Goal: Use online tool/utility: Utilize a website feature to perform a specific function

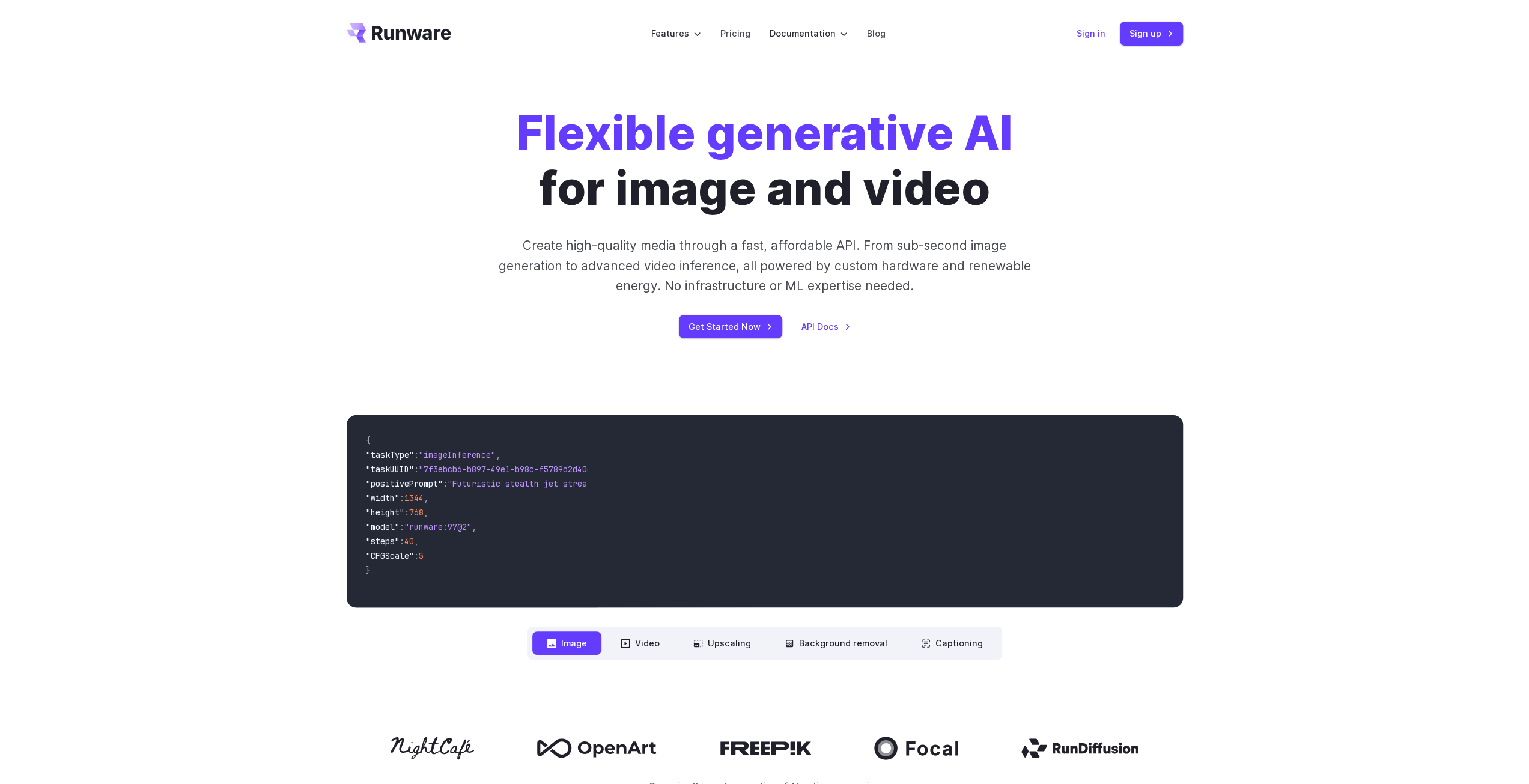
click at [1100, 36] on link "Sign in" at bounding box center [1091, 33] width 29 height 14
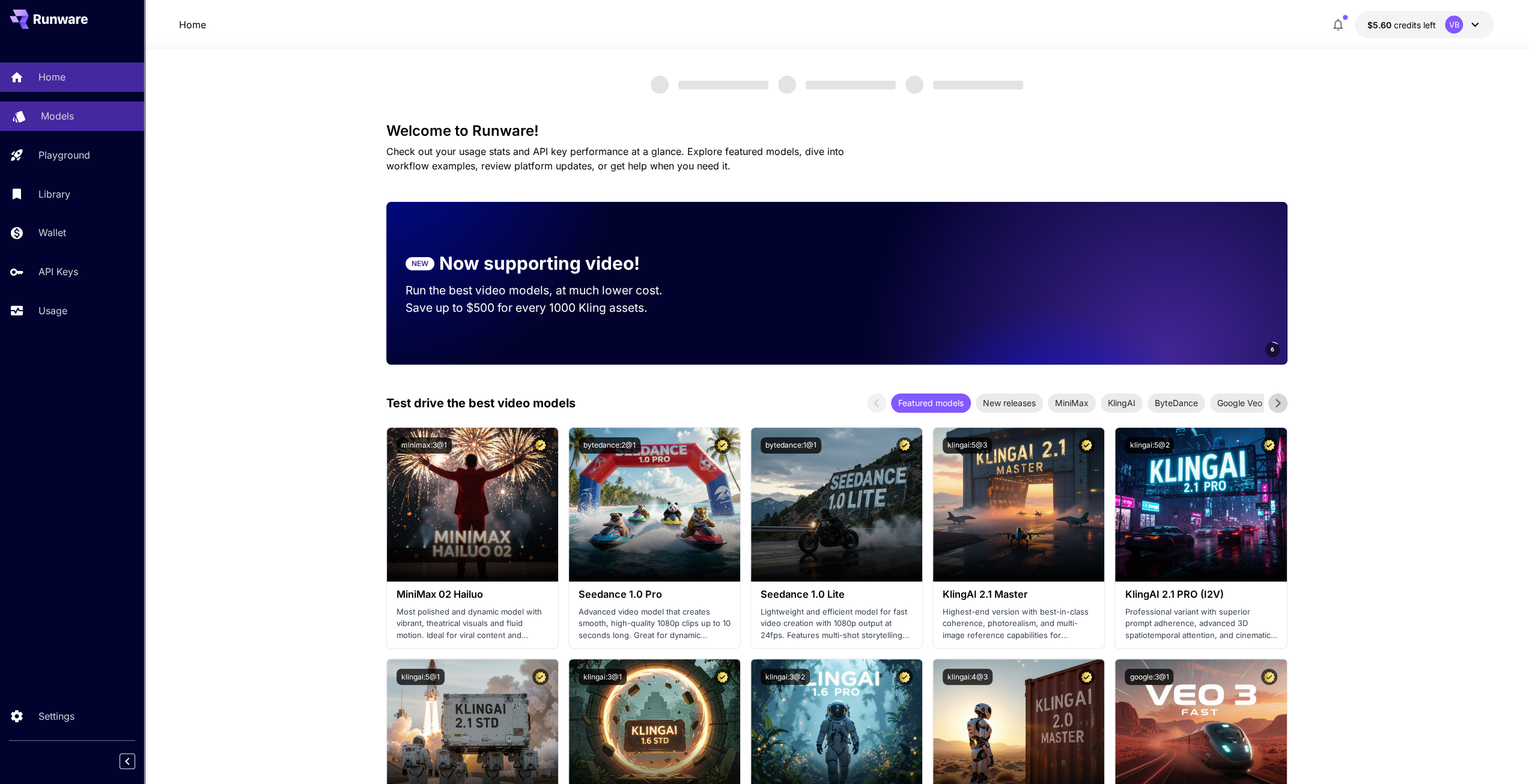
click at [54, 108] on link "Models" at bounding box center [72, 116] width 144 height 29
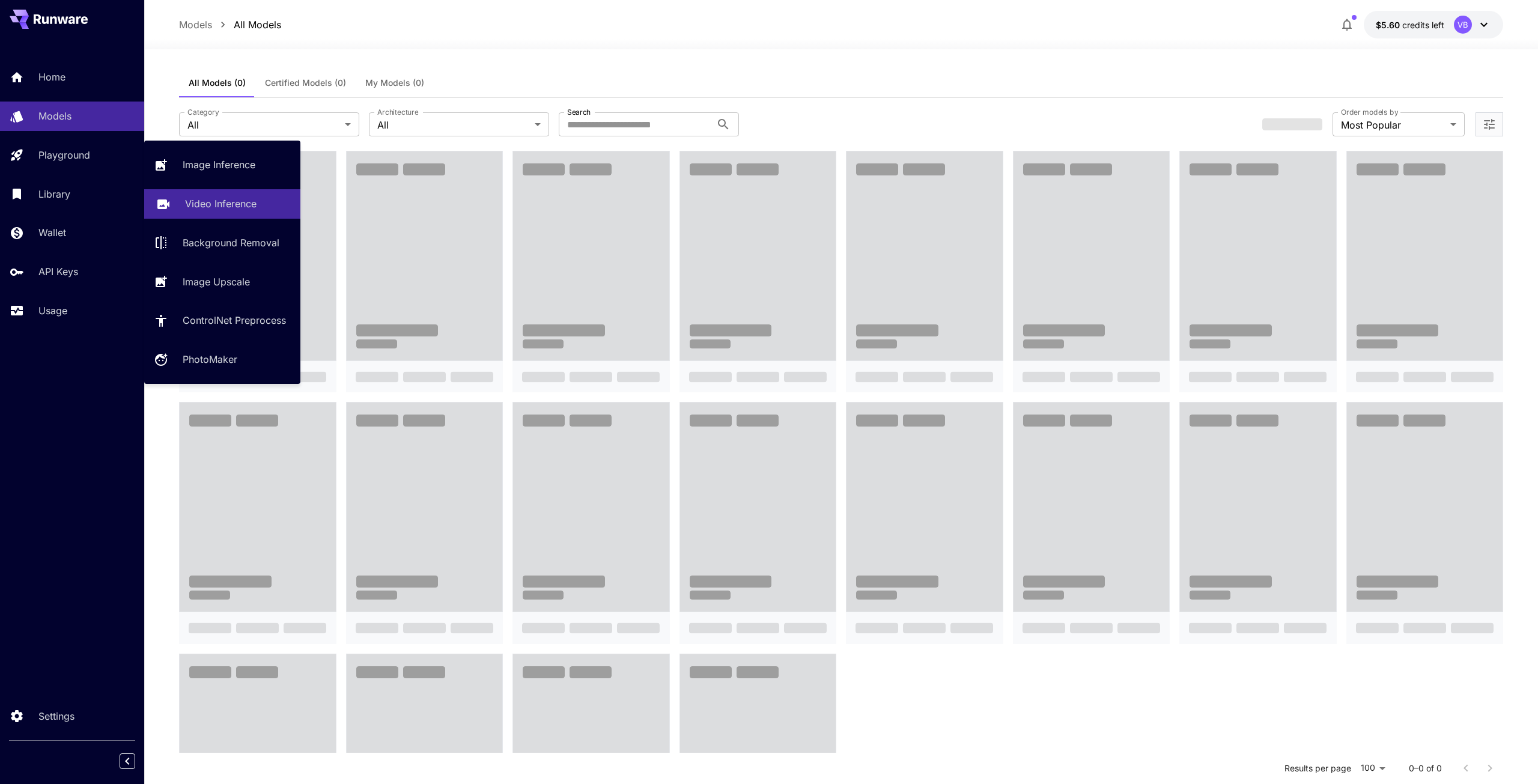
click at [215, 195] on link "Video Inference" at bounding box center [222, 203] width 157 height 29
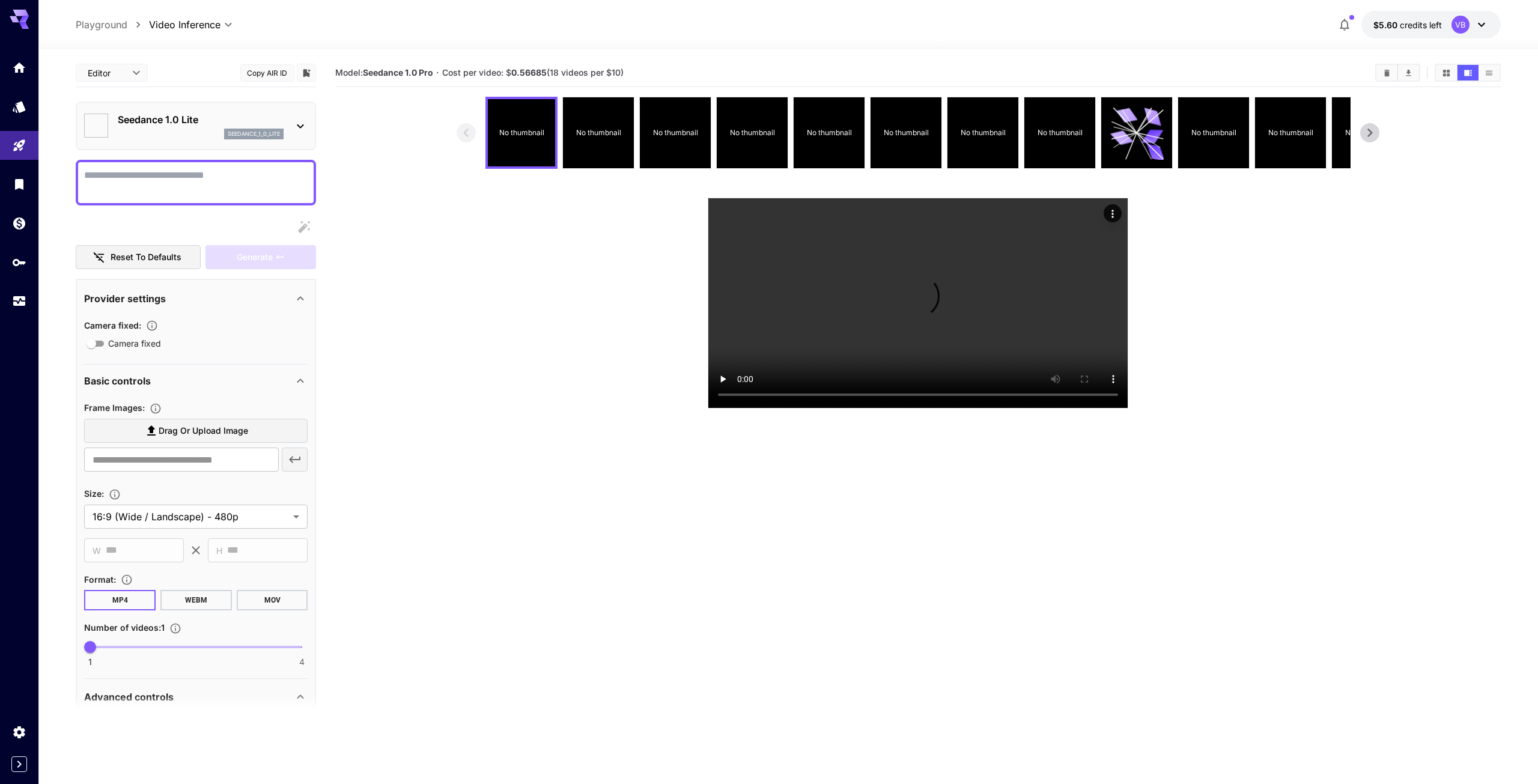
type input "*"
type input "**"
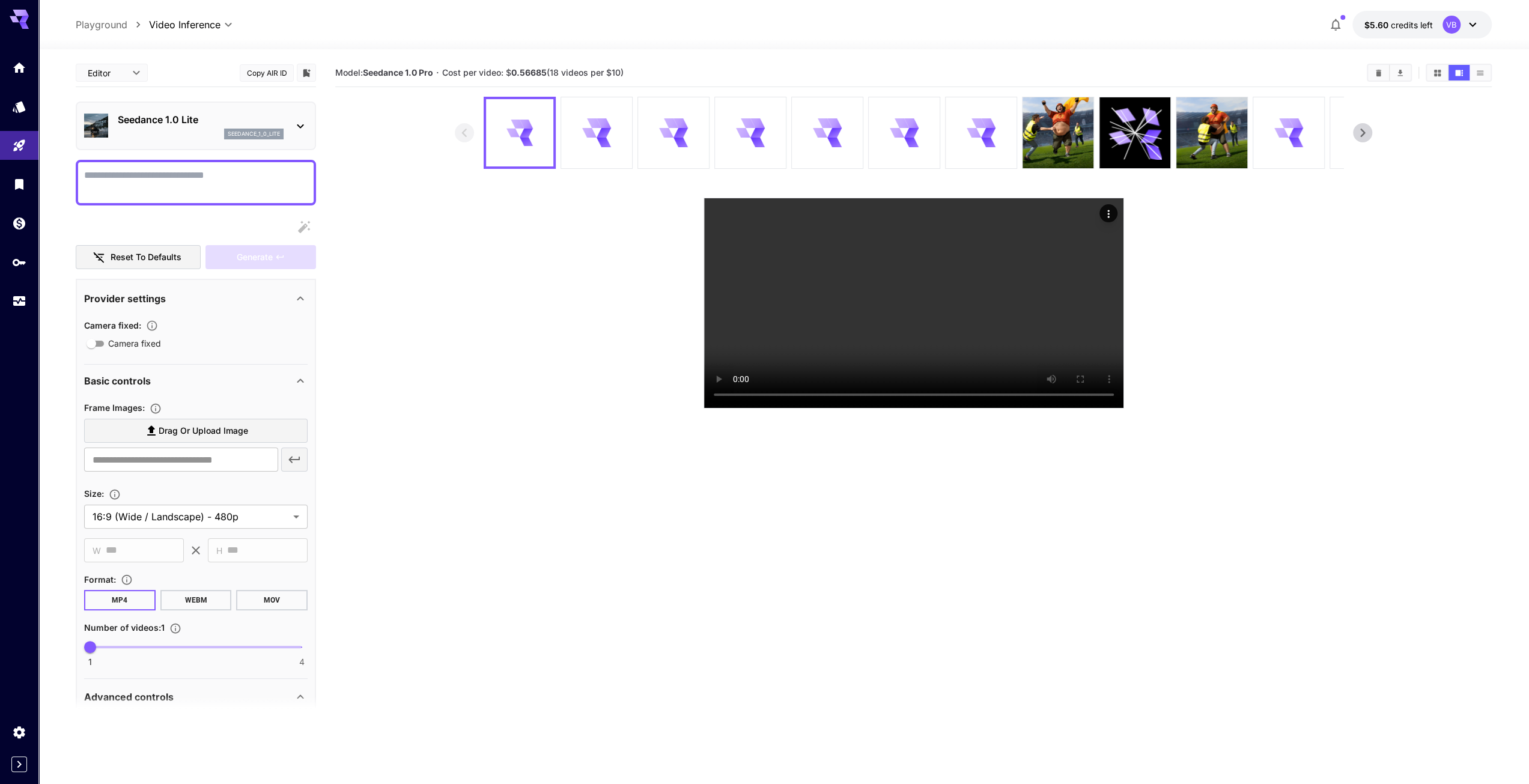
click at [169, 132] on div "seedance_1_0_lite" at bounding box center [201, 134] width 166 height 11
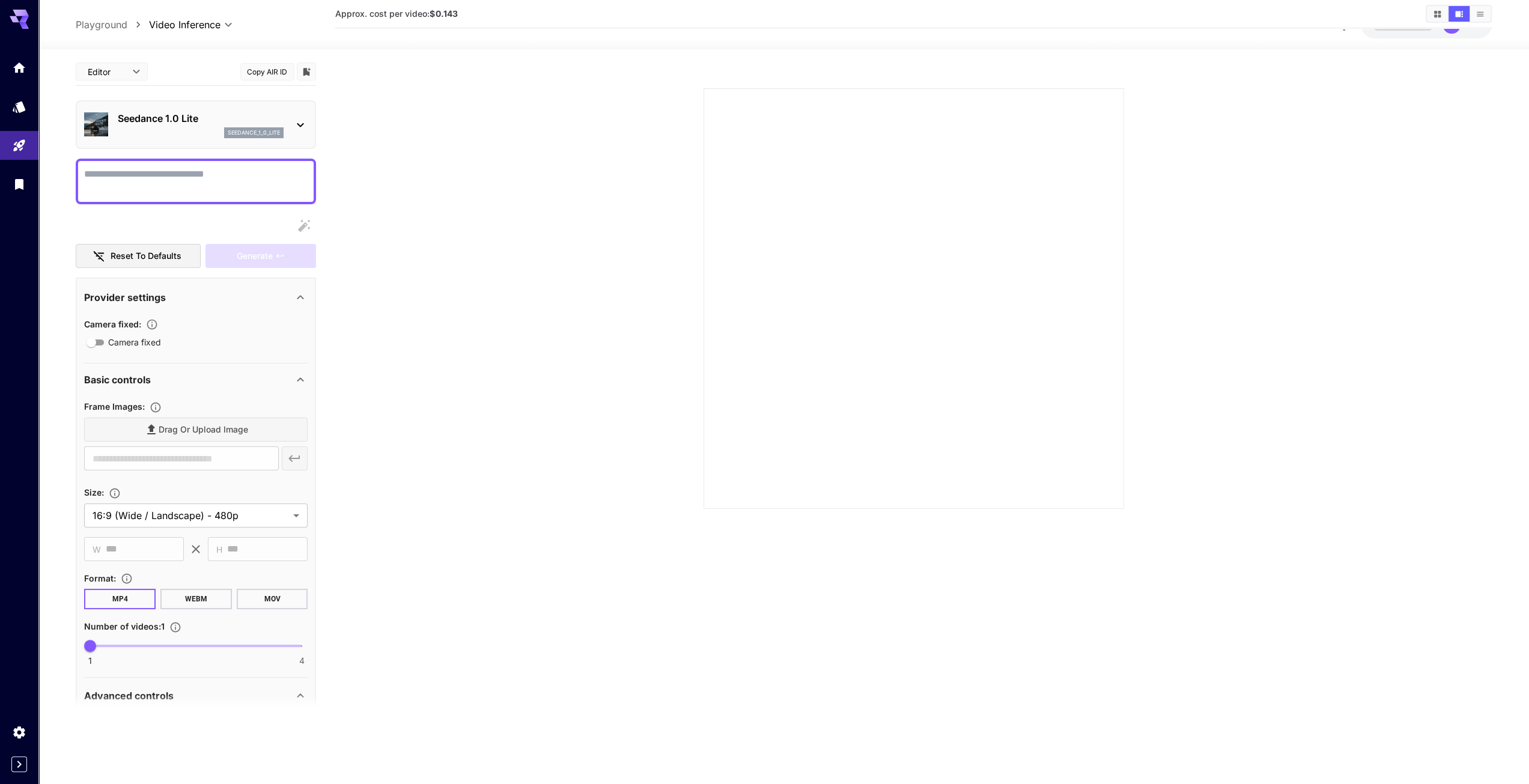
scroll to position [95, 0]
